Goal: Find specific page/section: Find specific page/section

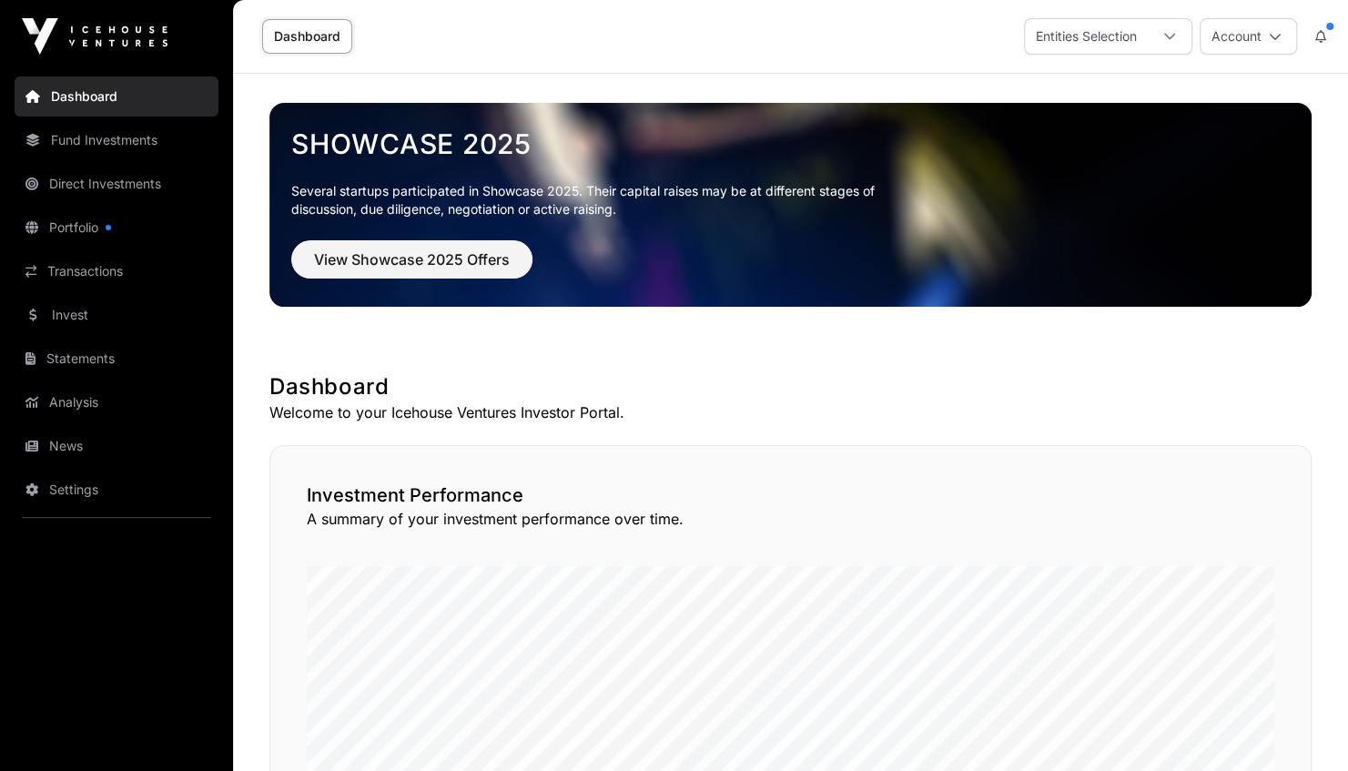
click at [80, 223] on link "Portfolio" at bounding box center [117, 228] width 204 height 40
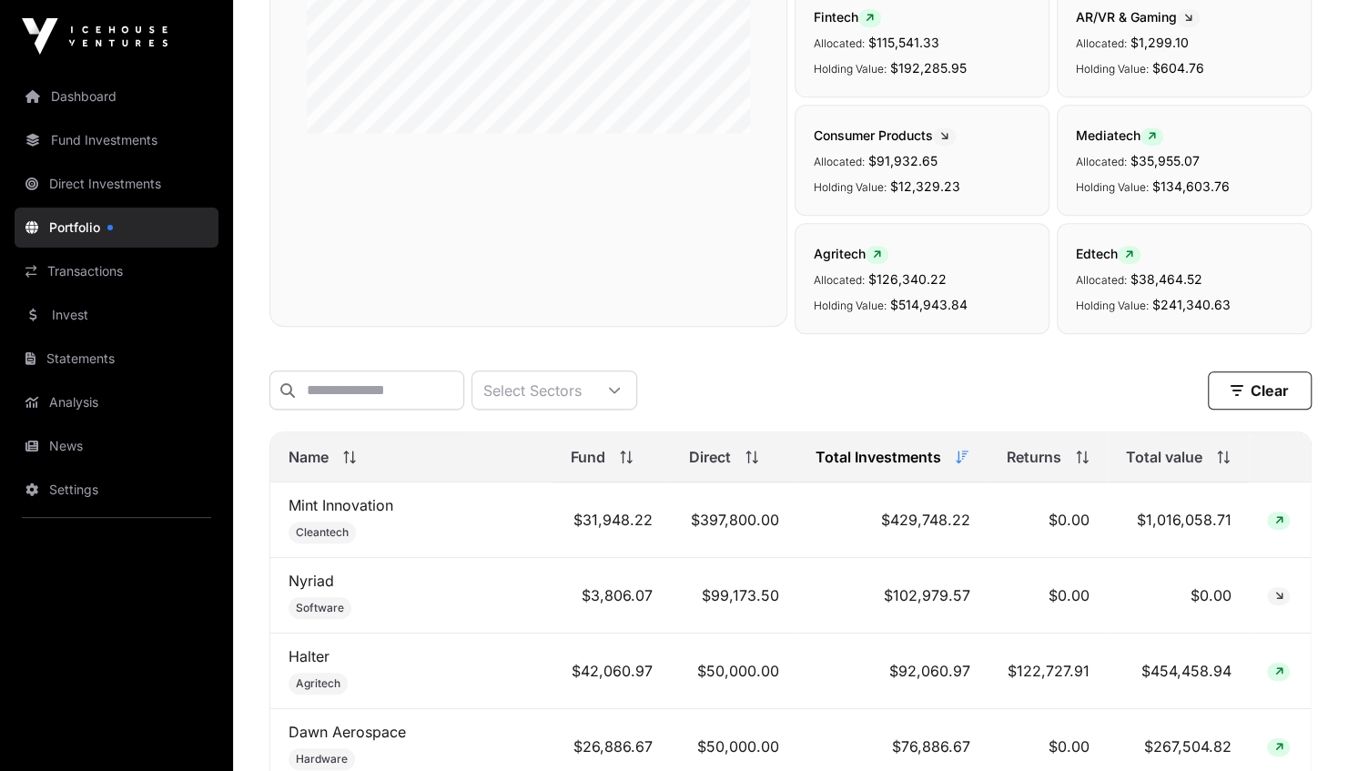
scroll to position [414, 0]
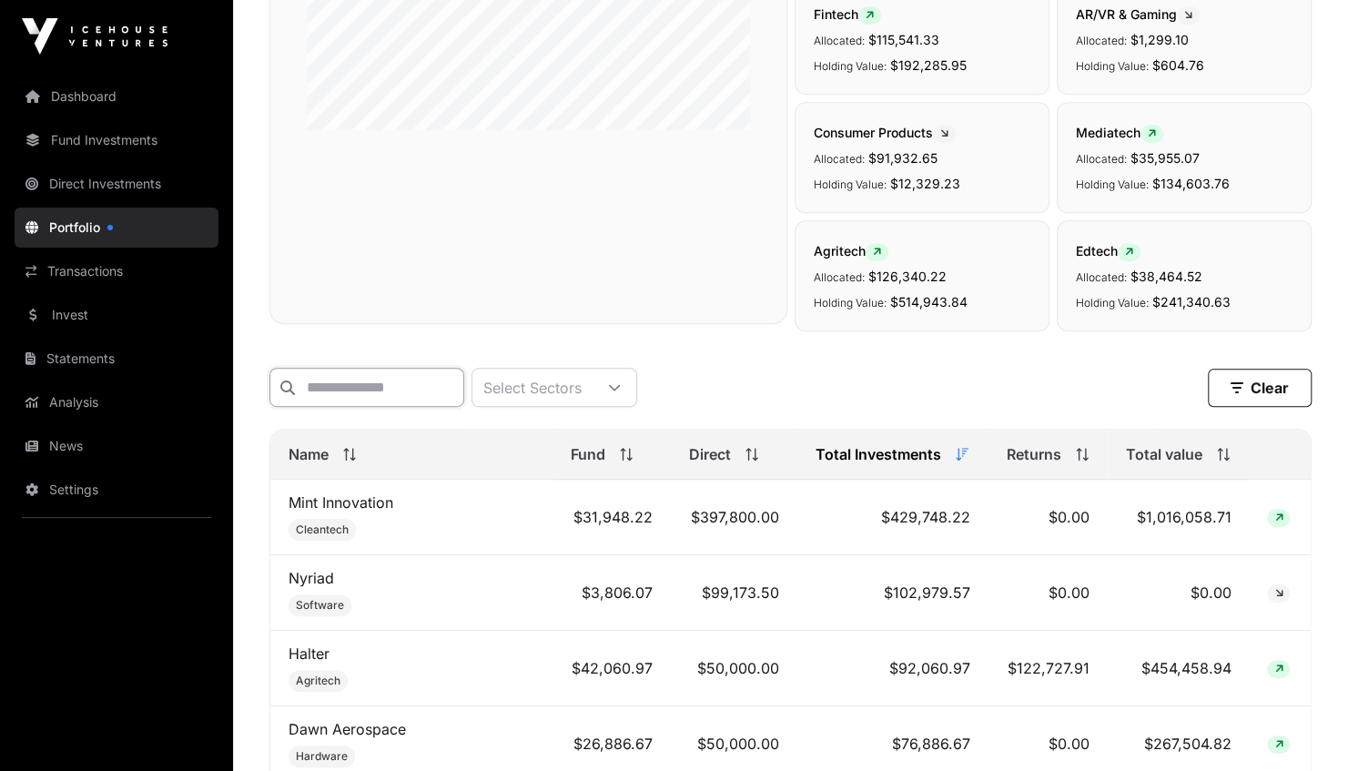
click at [360, 382] on input "text" at bounding box center [366, 387] width 195 height 39
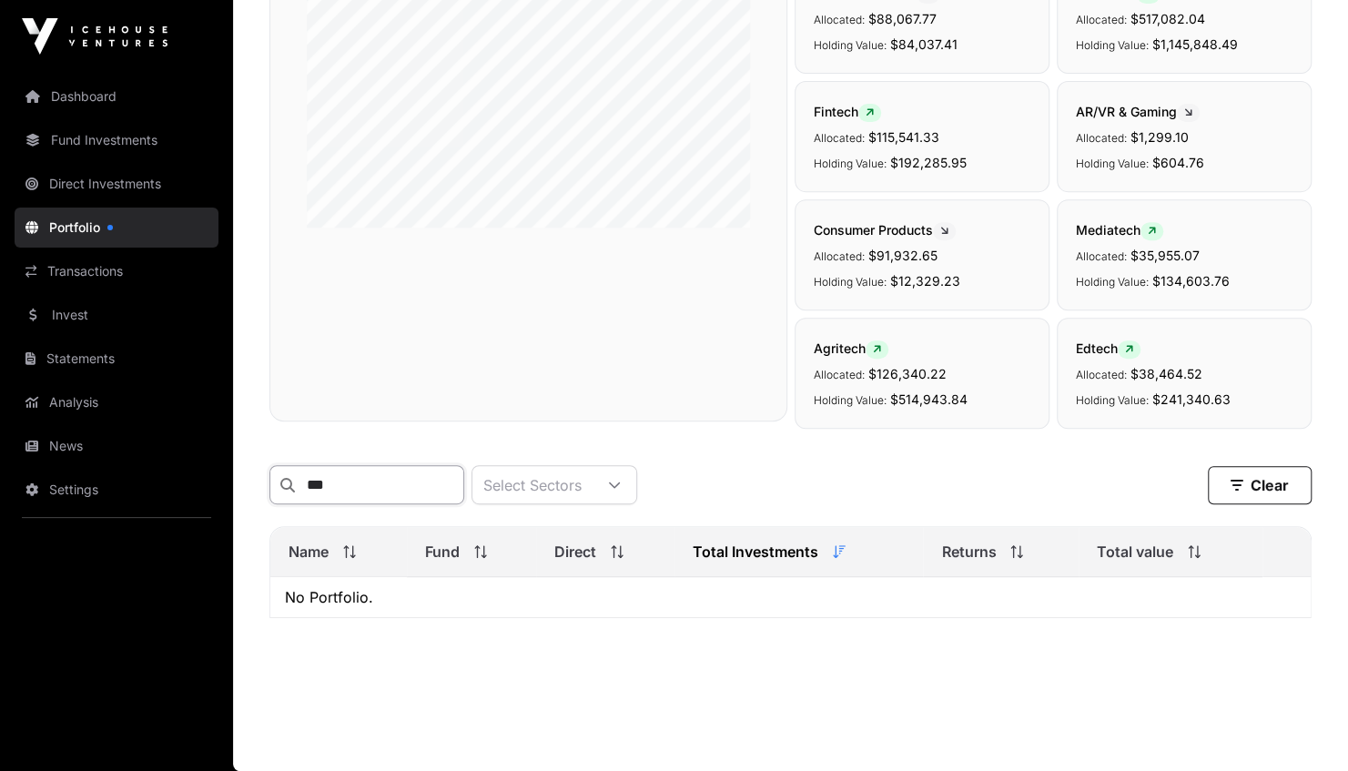
scroll to position [324, 0]
type input "*"
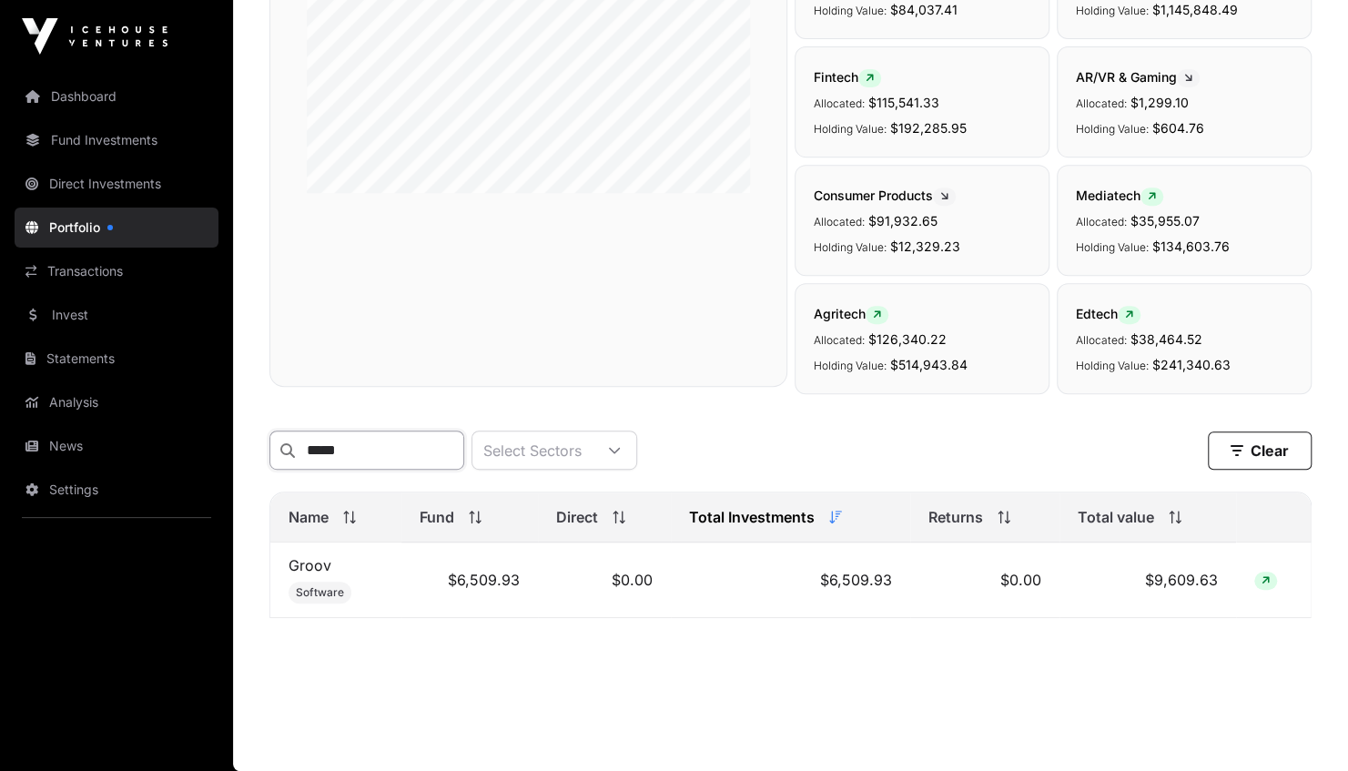
scroll to position [359, 0]
type input "*****"
click at [310, 568] on link "Groov" at bounding box center [310, 565] width 43 height 18
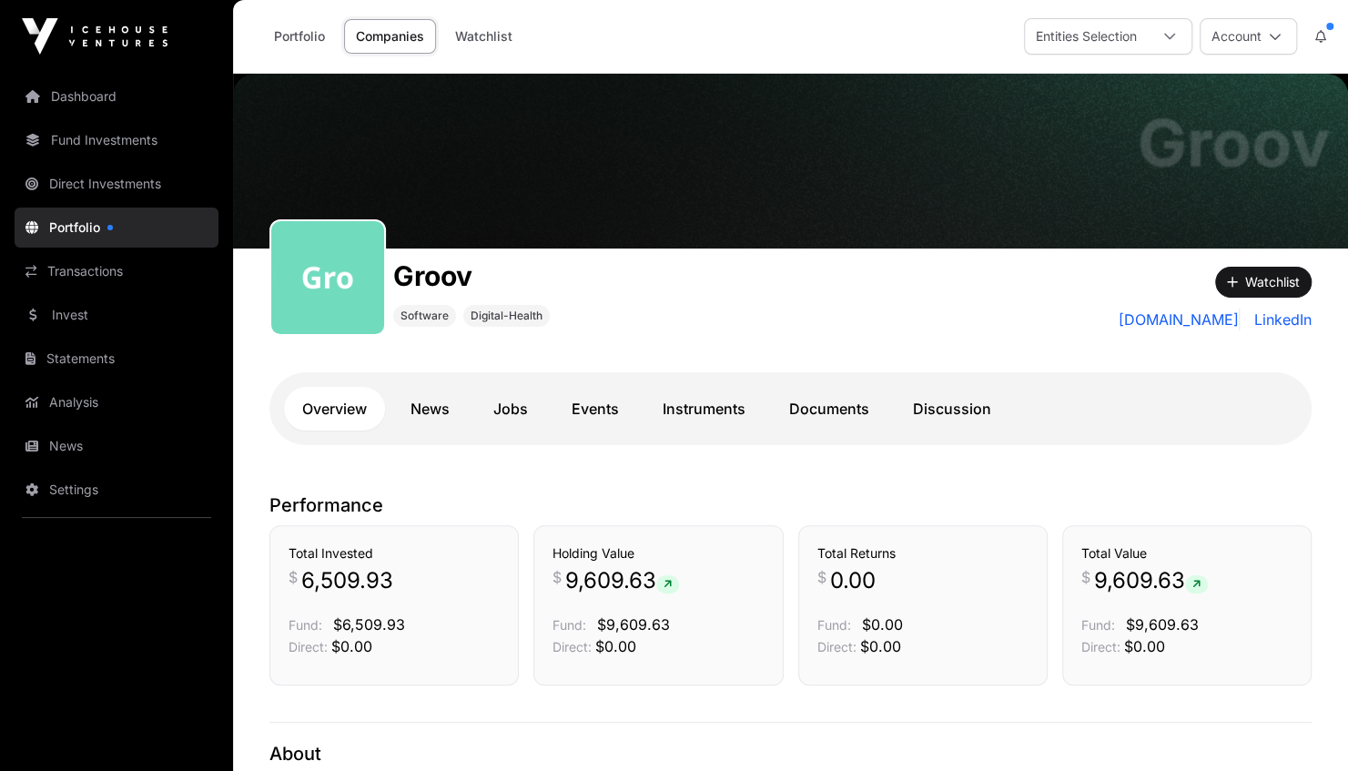
click at [816, 409] on link "Documents" at bounding box center [829, 409] width 117 height 44
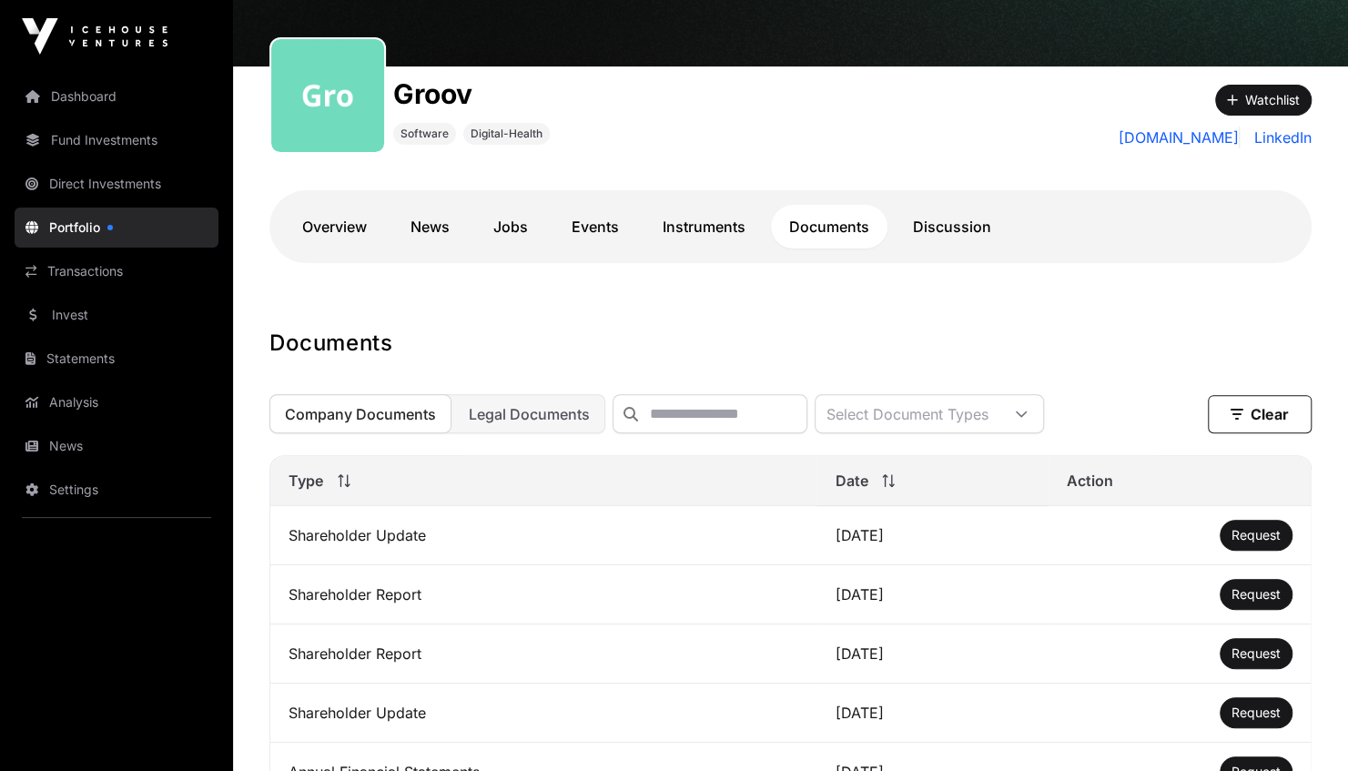
scroll to position [233, 0]
